Goal: Information Seeking & Learning: Learn about a topic

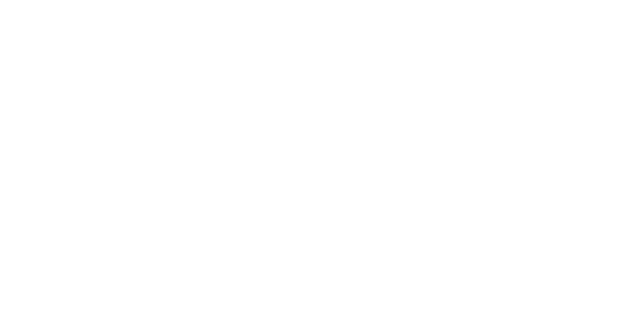
click at [460, 3] on html "BI.P.EYE, Interactive Analytics Dashboards" at bounding box center [313, 1] width 627 height 3
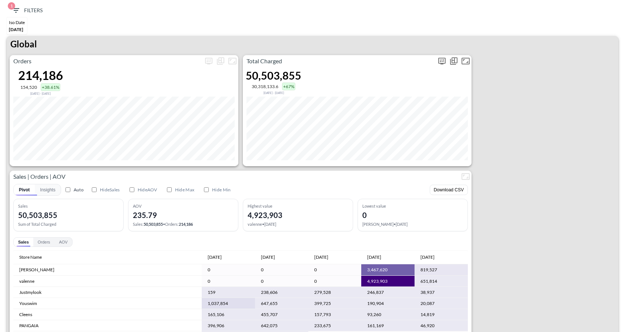
click at [445, 58] on icon "more" at bounding box center [442, 61] width 7 height 7
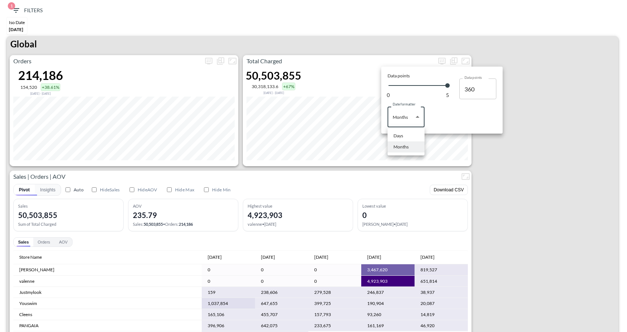
click at [411, 119] on body "BI.P.EYE, Interactive Analytics Dashboards 1 Filters Iso Date Jun 01, 2025 Glob…" at bounding box center [313, 166] width 627 height 332
click at [407, 136] on li "Days" at bounding box center [406, 135] width 37 height 11
type input "Days"
type input "127"
click at [536, 177] on div at bounding box center [313, 166] width 627 height 332
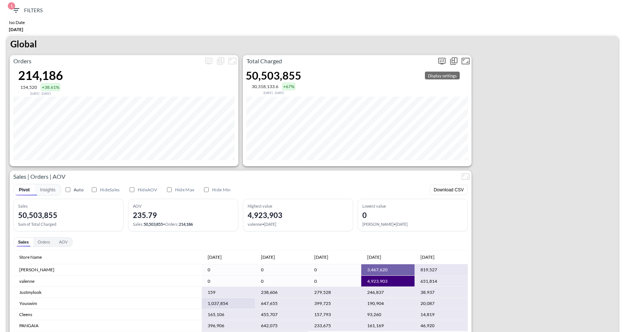
click at [443, 58] on icon "more" at bounding box center [442, 61] width 7 height 7
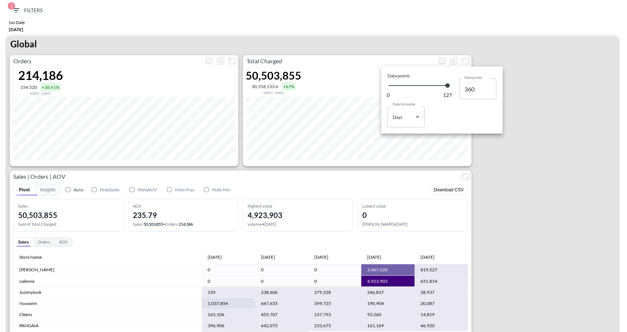
click at [407, 124] on body "BI.P.EYE, Interactive Analytics Dashboards 1 Filters Iso Date Jun 01, 2025 Glob…" at bounding box center [313, 166] width 627 height 332
click at [406, 137] on li "Days" at bounding box center [406, 135] width 37 height 11
click at [404, 118] on body "BI.P.EYE, Interactive Analytics Dashboards 1 Filters Iso Date Jun 01, 2025 Glob…" at bounding box center [313, 166] width 627 height 332
click at [404, 146] on div "Months" at bounding box center [401, 147] width 15 height 7
type input "Months"
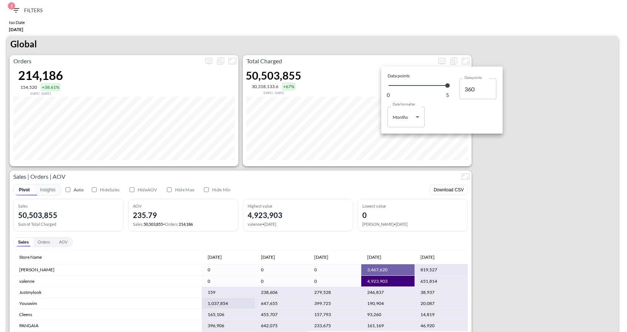
click at [549, 146] on div at bounding box center [313, 166] width 627 height 332
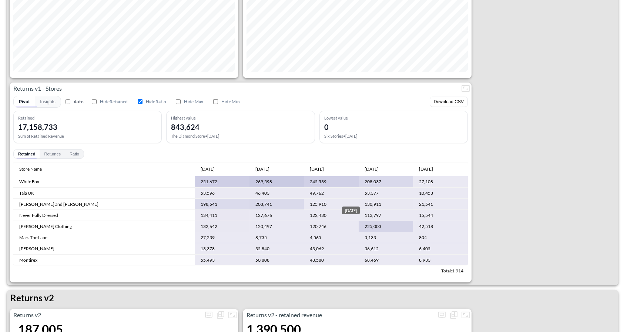
scroll to position [389, 0]
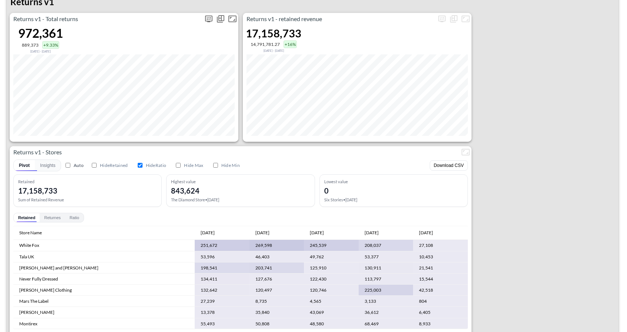
click at [202, 18] on p "Returns v1 - Total returns" at bounding box center [106, 18] width 193 height 9
click at [206, 18] on icon "more" at bounding box center [208, 18] width 9 height 9
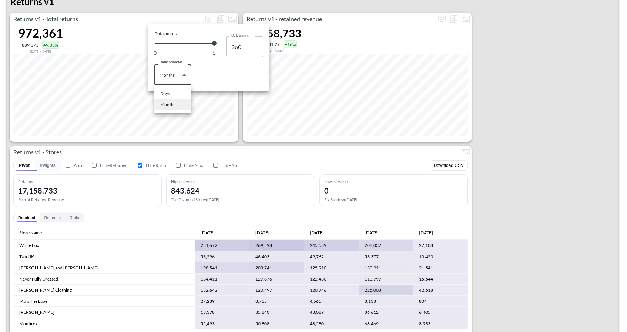
click at [173, 81] on body "BI.P.EYE, Interactive Analytics Dashboards 1 Filters Iso Date Jun 01, 2025 Glob…" at bounding box center [313, 166] width 627 height 332
click at [171, 93] on li "Days" at bounding box center [172, 93] width 37 height 11
type input "Days"
click at [351, 142] on div at bounding box center [313, 166] width 627 height 332
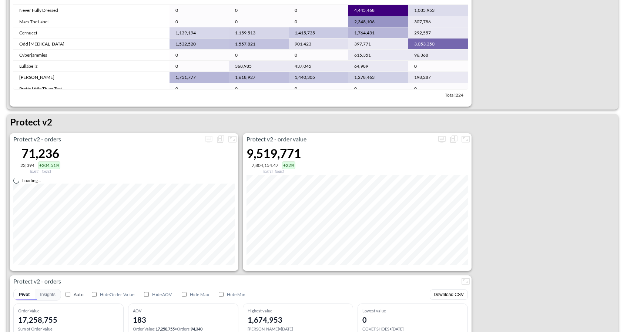
scroll to position [1376, 0]
